Goal: Task Accomplishment & Management: Complete application form

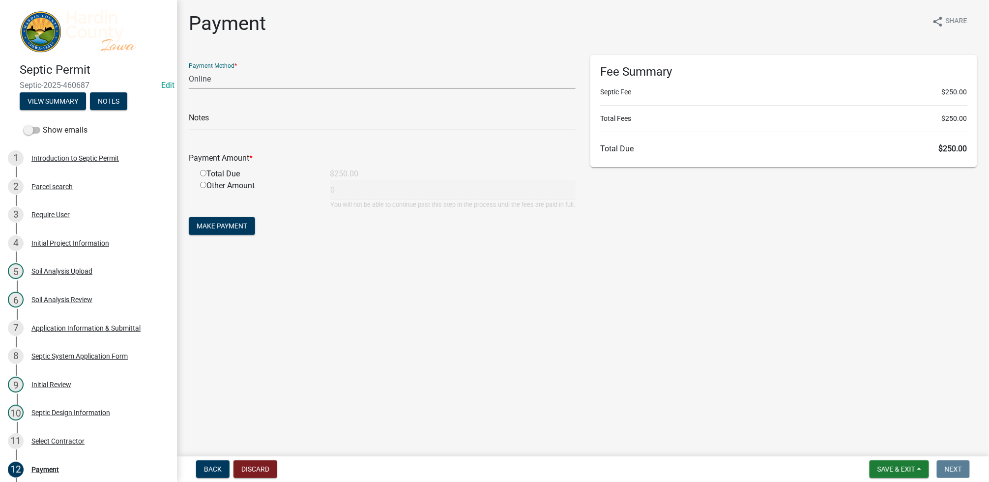
click at [227, 76] on select "Credit Card POS Check Cash Online" at bounding box center [382, 79] width 387 height 20
select select "1: 0"
click at [189, 69] on select "Credit Card POS Check Cash Online" at bounding box center [382, 79] width 387 height 20
click at [231, 119] on input "text" at bounding box center [382, 121] width 387 height 20
click at [450, 234] on form "Payment Method * Credit Card POS Check Cash Online Check # Payment Amount * Tot…" at bounding box center [382, 146] width 387 height 182
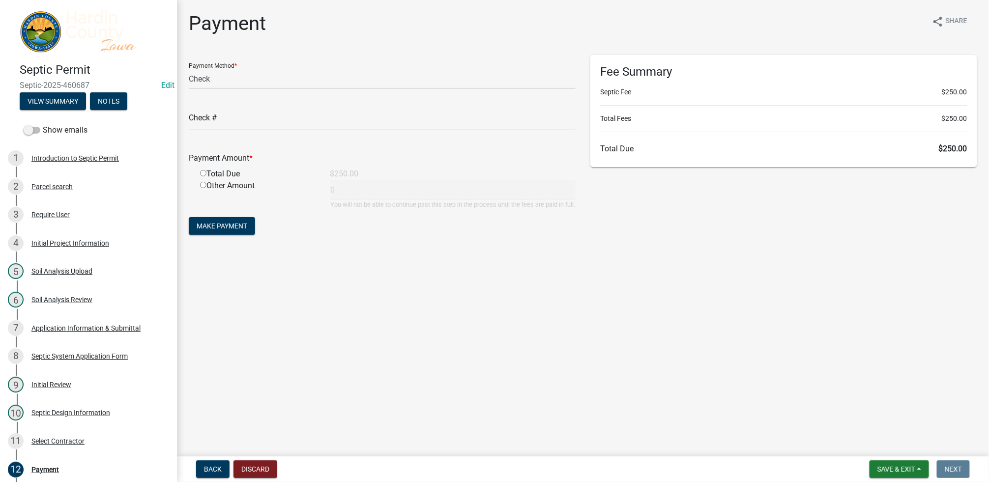
click at [201, 172] on input "radio" at bounding box center [203, 173] width 6 height 6
radio input "true"
type input "250"
